Goal: Task Accomplishment & Management: Use online tool/utility

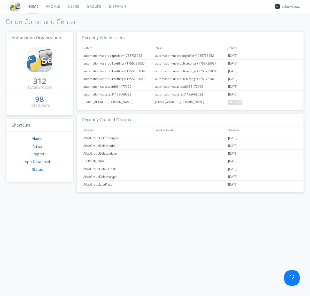
click at [117, 6] on link "Dispatch" at bounding box center [117, 6] width 25 height 13
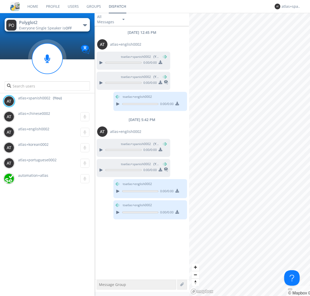
click at [85, 25] on div "button" at bounding box center [85, 25] width 4 height 2
click at [0, 0] on span "Polyglot3" at bounding box center [0, 0] width 0 height 0
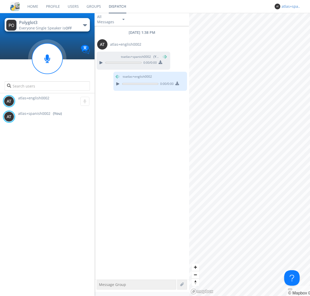
click at [290, 6] on div "atlas+spanish0002" at bounding box center [290, 6] width 19 height 5
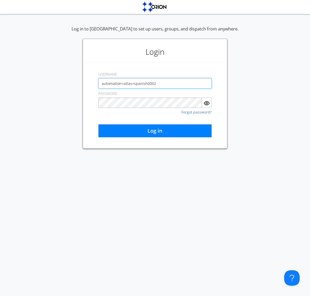
type input "automation+atlas+spanish0002"
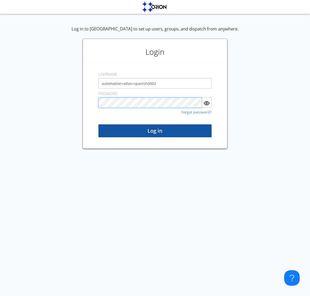
click at [155, 131] on button "Log in" at bounding box center [154, 130] width 113 height 13
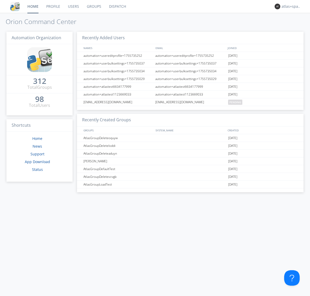
click at [117, 6] on link "Dispatch" at bounding box center [117, 6] width 25 height 13
